Goal: Task Accomplishment & Management: Use online tool/utility

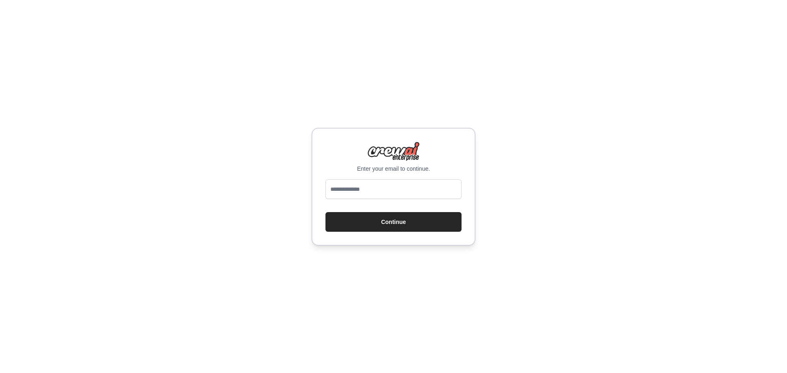
click at [722, 104] on div "Enter your email to continue. Continue" at bounding box center [393, 186] width 787 height 373
click at [391, 195] on input "email" at bounding box center [393, 189] width 136 height 20
type input "**********"
click at [409, 229] on button "Continue" at bounding box center [393, 222] width 136 height 20
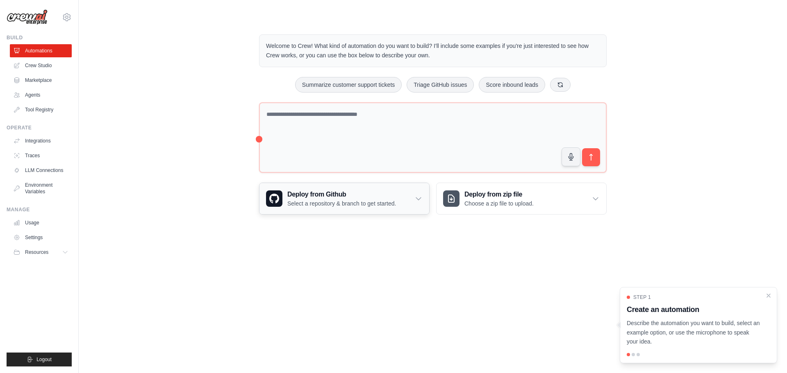
click at [336, 202] on p "Select a repository & branch to get started." at bounding box center [341, 204] width 109 height 8
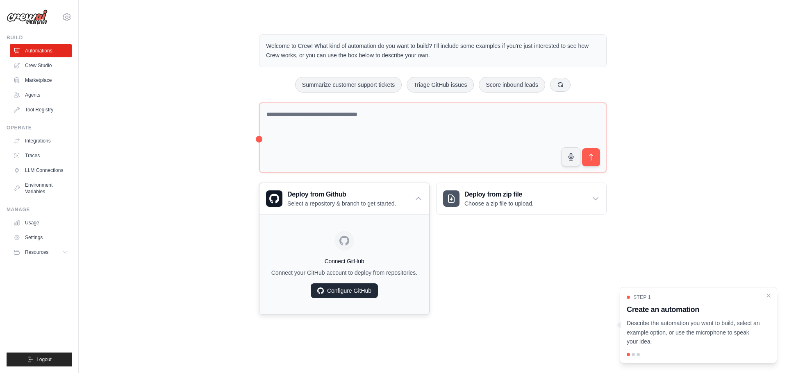
click at [359, 287] on link "Configure GitHub" at bounding box center [344, 290] width 67 height 15
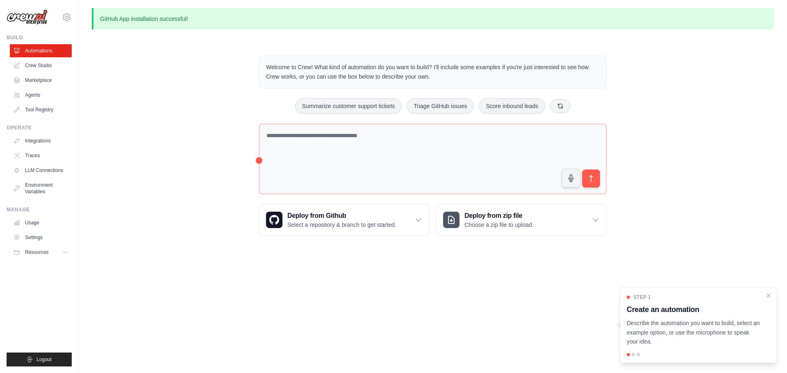
click at [174, 143] on div "Welcome to Crew! What kind of automation do you want to build? I'll include som…" at bounding box center [433, 146] width 682 height 206
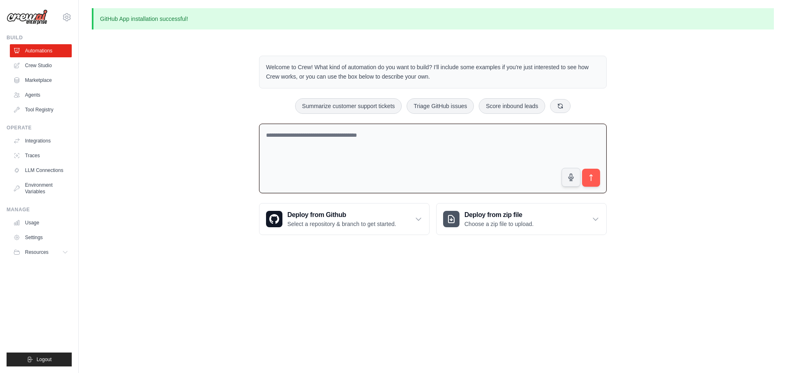
click at [349, 139] on textarea at bounding box center [432, 159] width 347 height 70
click at [375, 141] on textarea at bounding box center [432, 159] width 347 height 70
drag, startPoint x: 276, startPoint y: 301, endPoint x: 285, endPoint y: 365, distance: 65.3
click at [276, 301] on body "paatrickviana@gmail.com Settings Build Automations Crew Studio" at bounding box center [393, 186] width 787 height 373
click at [235, 222] on div "Welcome to Crew! What kind of automation do you want to build? I'll include som…" at bounding box center [433, 146] width 682 height 206
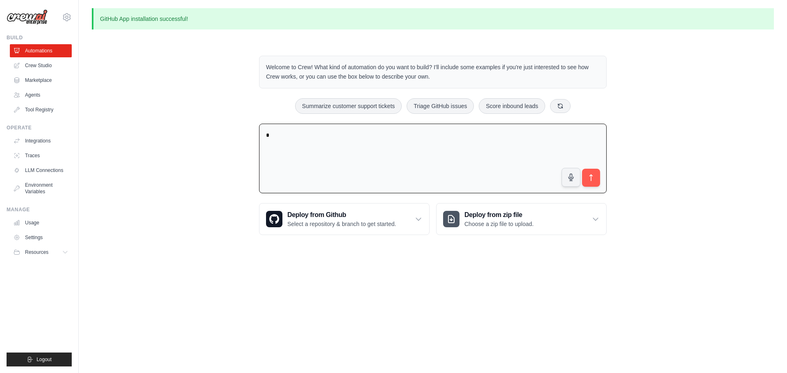
click at [191, 183] on div "Welcome to Crew! What kind of automation do you want to build? I'll include som…" at bounding box center [433, 146] width 682 height 206
